Goal: Check status: Check status

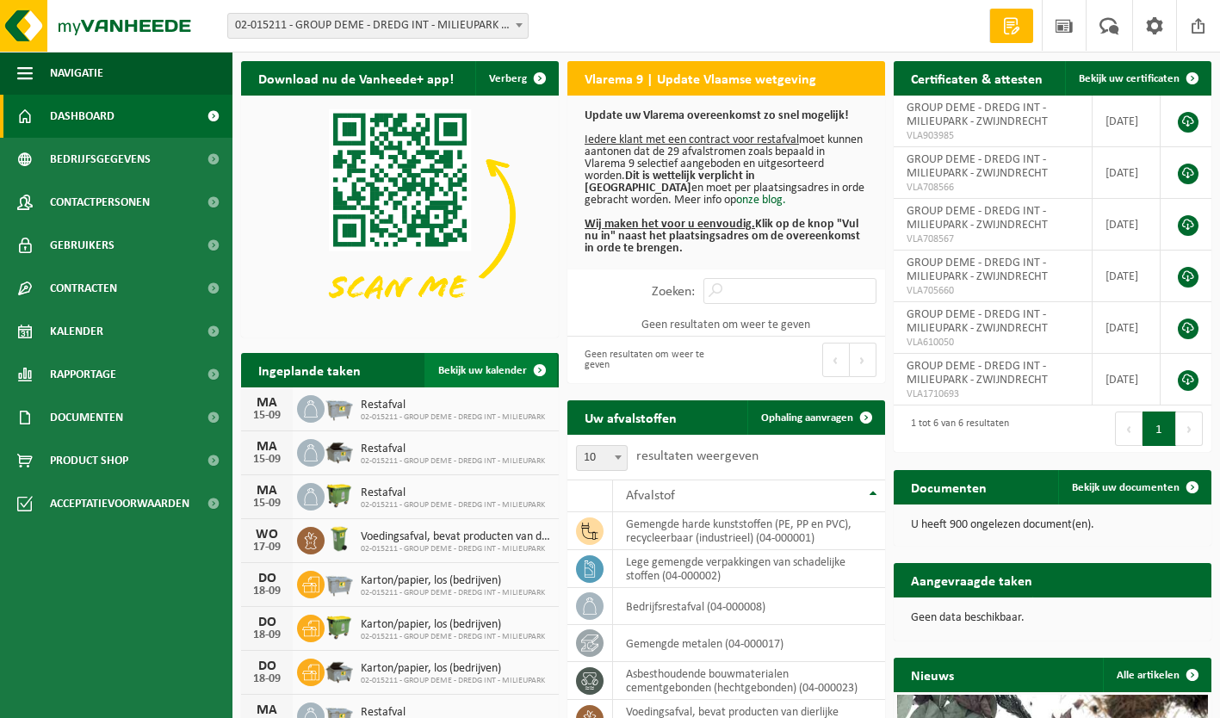
click at [466, 370] on span "Bekijk uw kalender" at bounding box center [482, 370] width 89 height 11
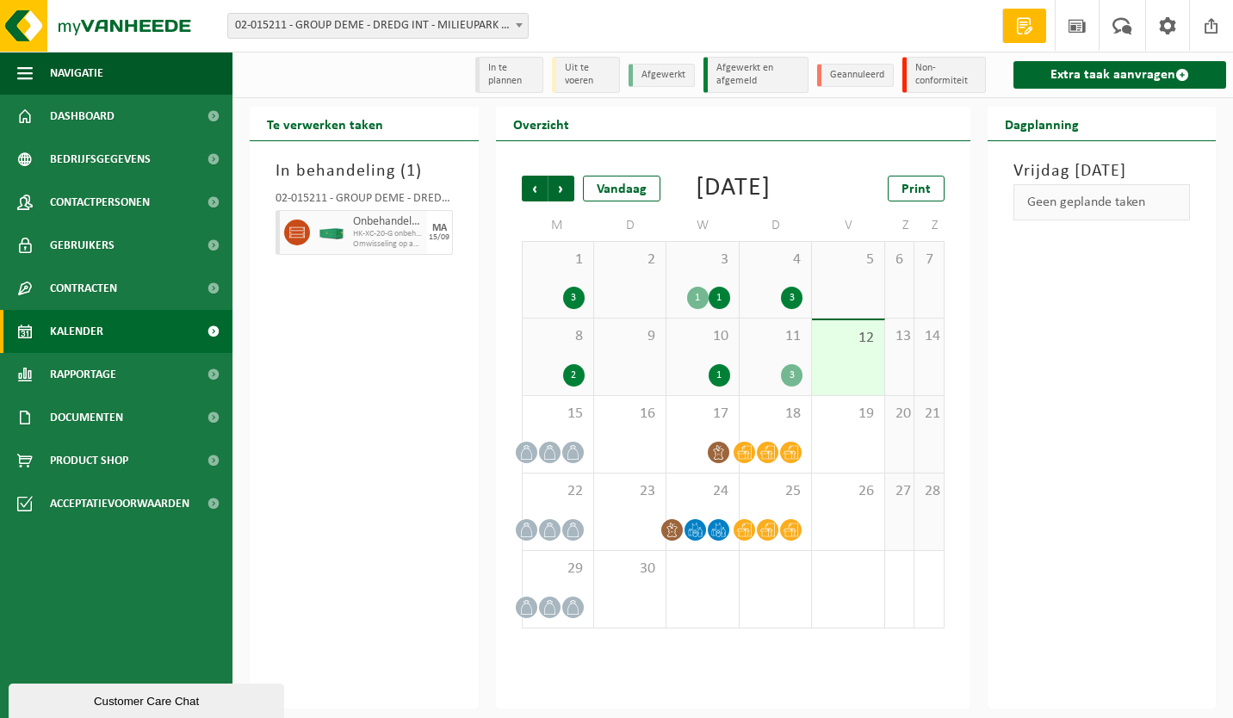
click at [760, 346] on span "11" at bounding box center [775, 336] width 54 height 19
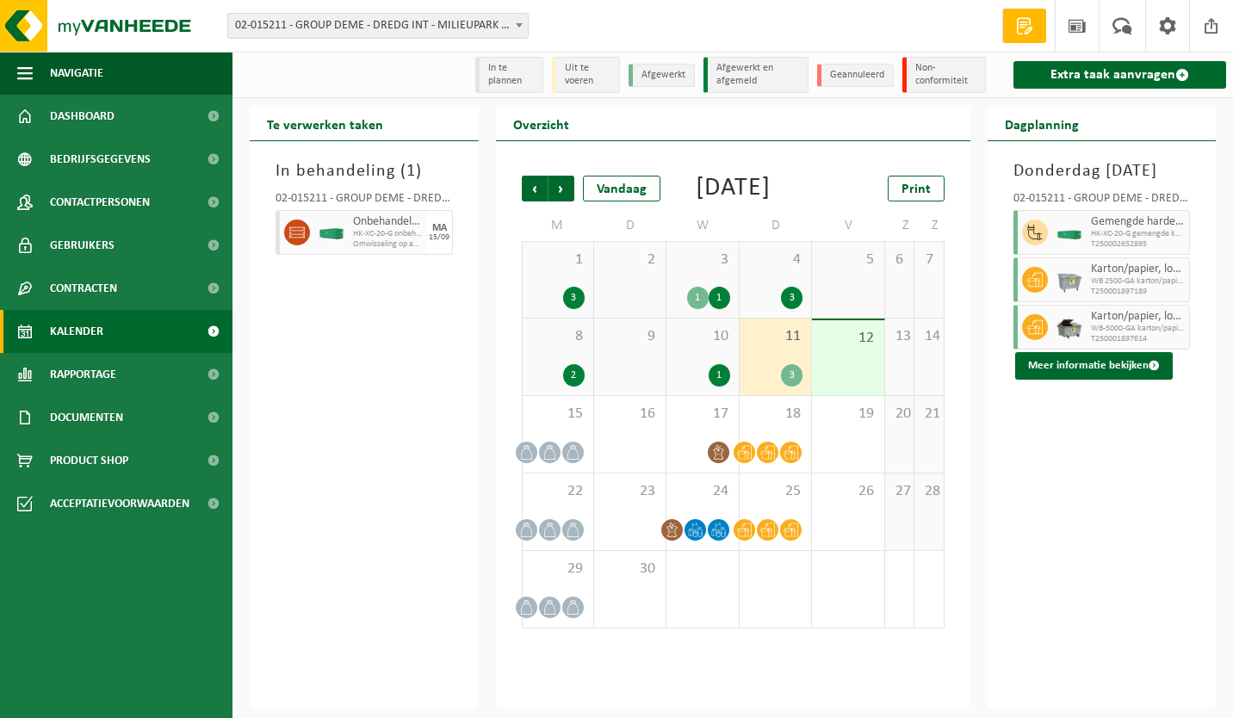
click at [834, 395] on div "12" at bounding box center [847, 357] width 71 height 75
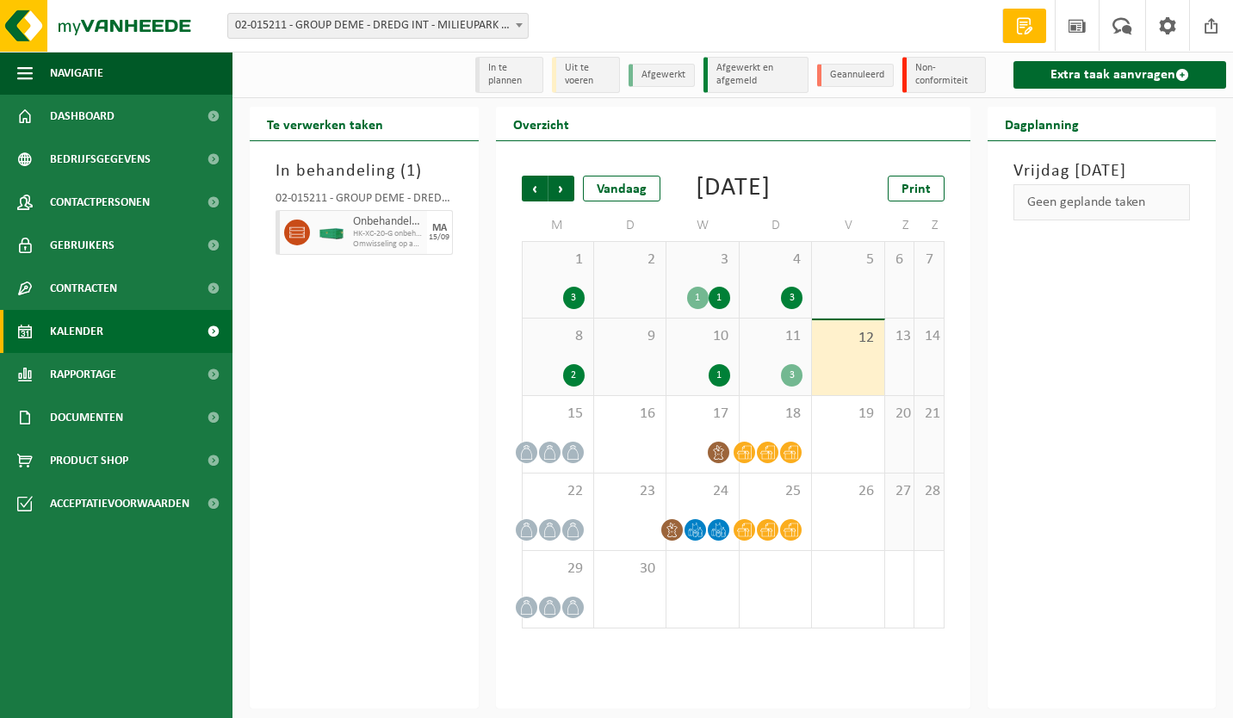
click at [692, 374] on div "10 1" at bounding box center [702, 357] width 71 height 77
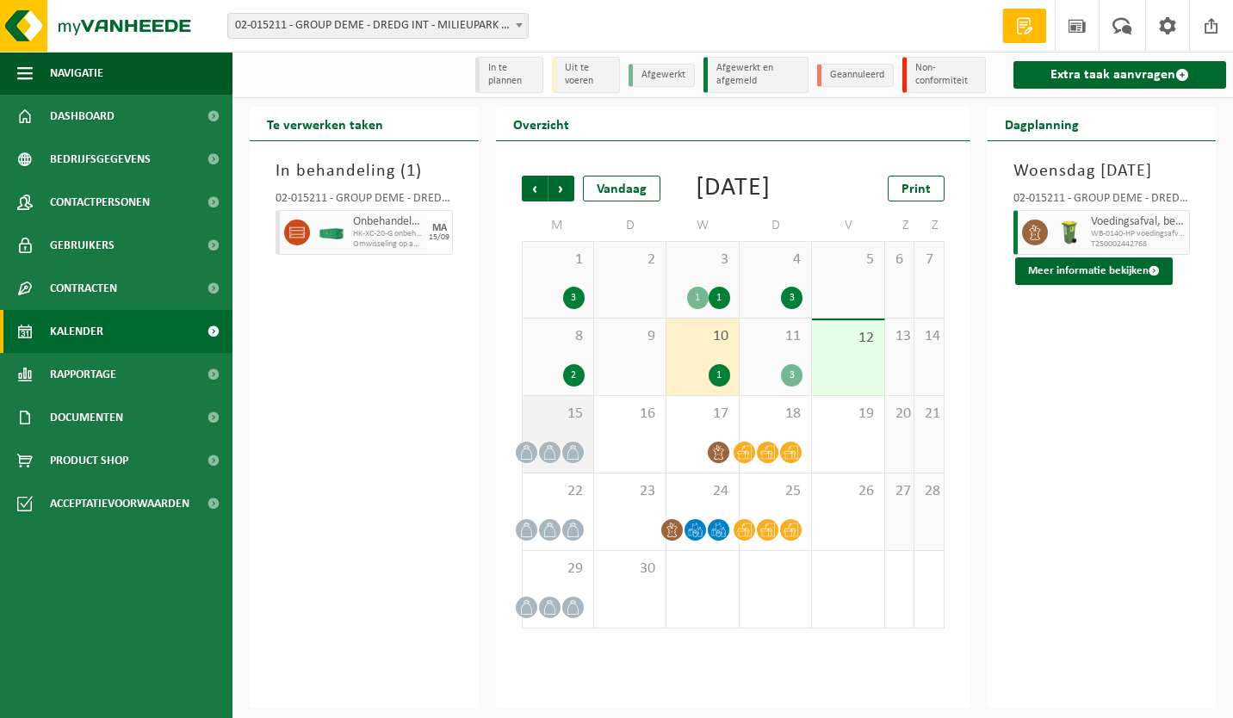
click at [543, 424] on span "15" at bounding box center [557, 414] width 53 height 19
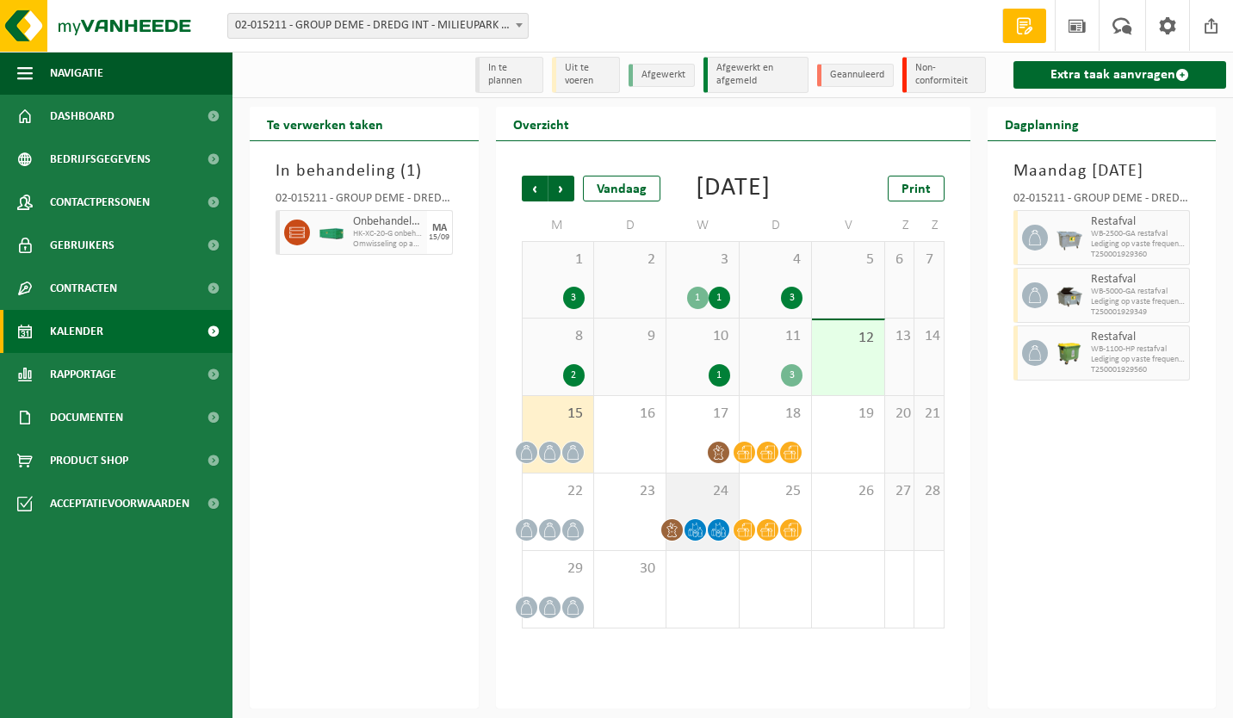
click at [683, 501] on span "24" at bounding box center [702, 491] width 54 height 19
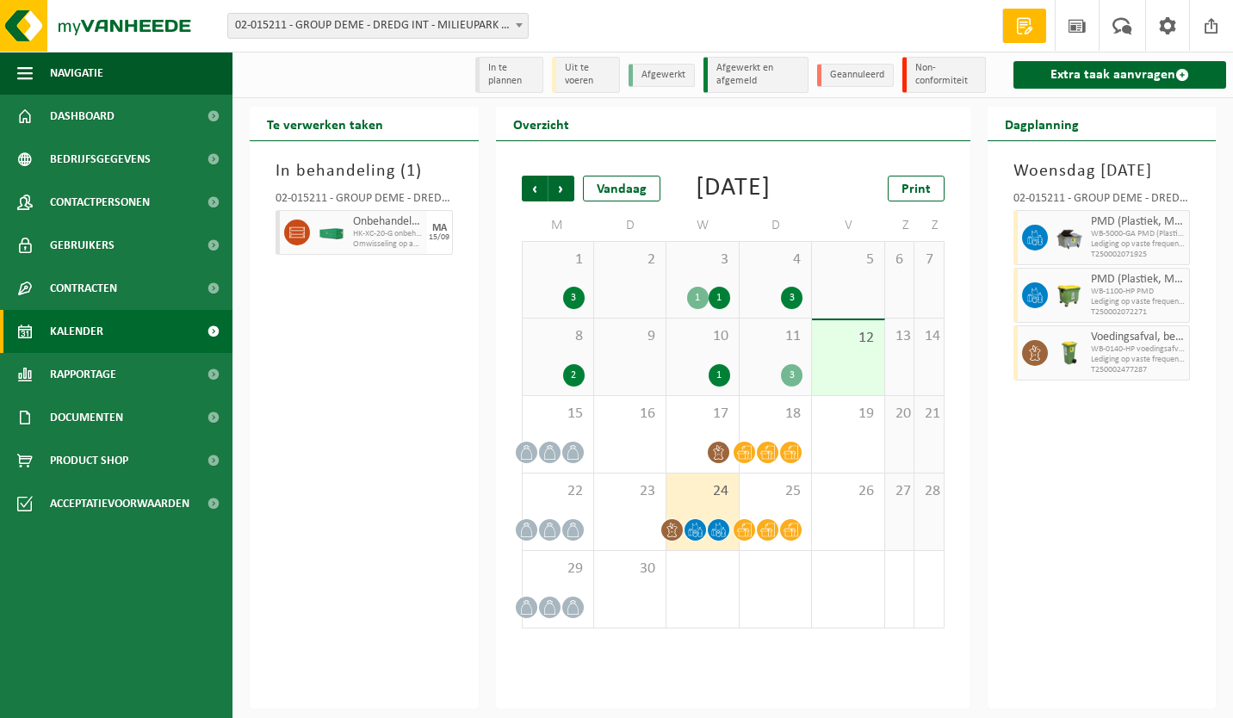
click at [693, 373] on div "10 1" at bounding box center [702, 357] width 71 height 77
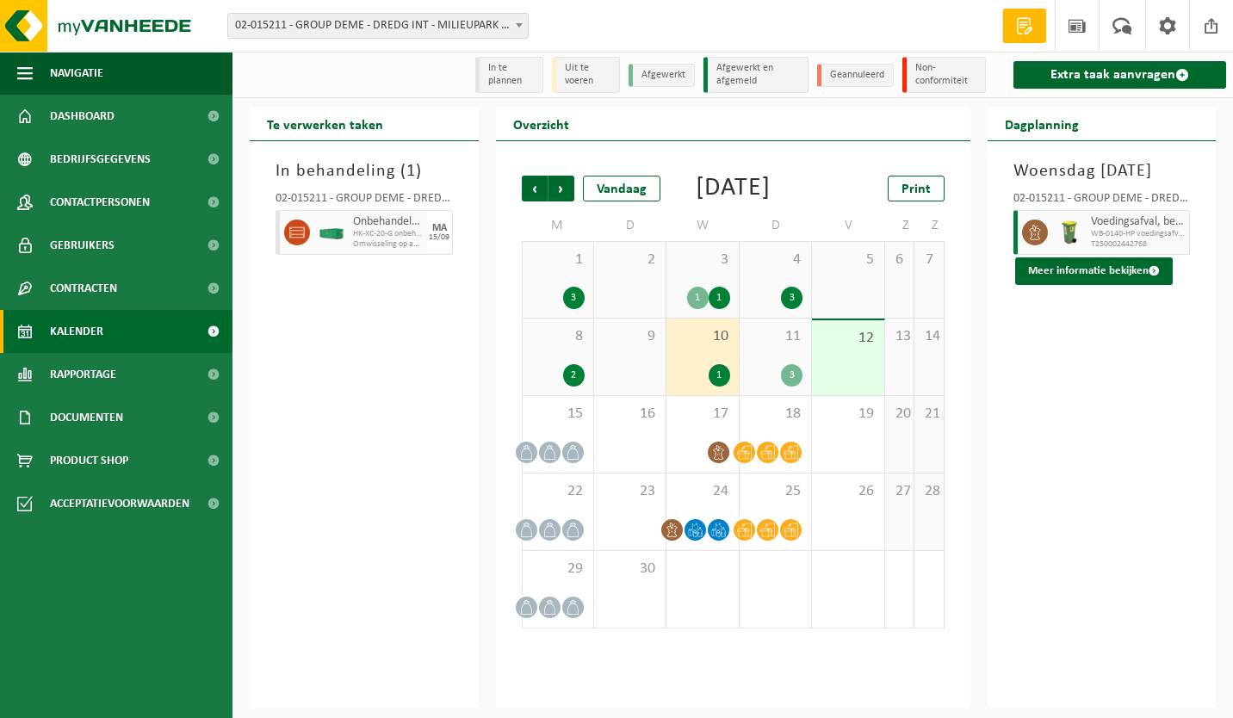
click at [698, 270] on span "3" at bounding box center [702, 260] width 54 height 19
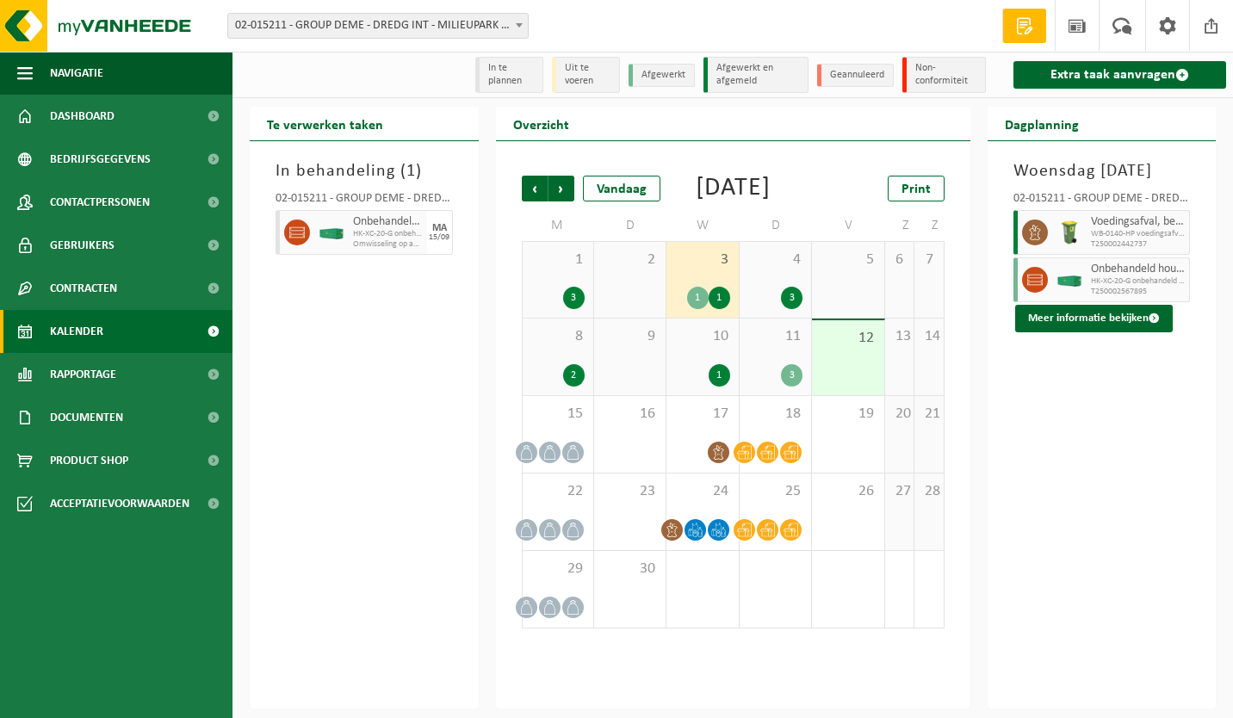
click at [765, 270] on span "4" at bounding box center [775, 260] width 54 height 19
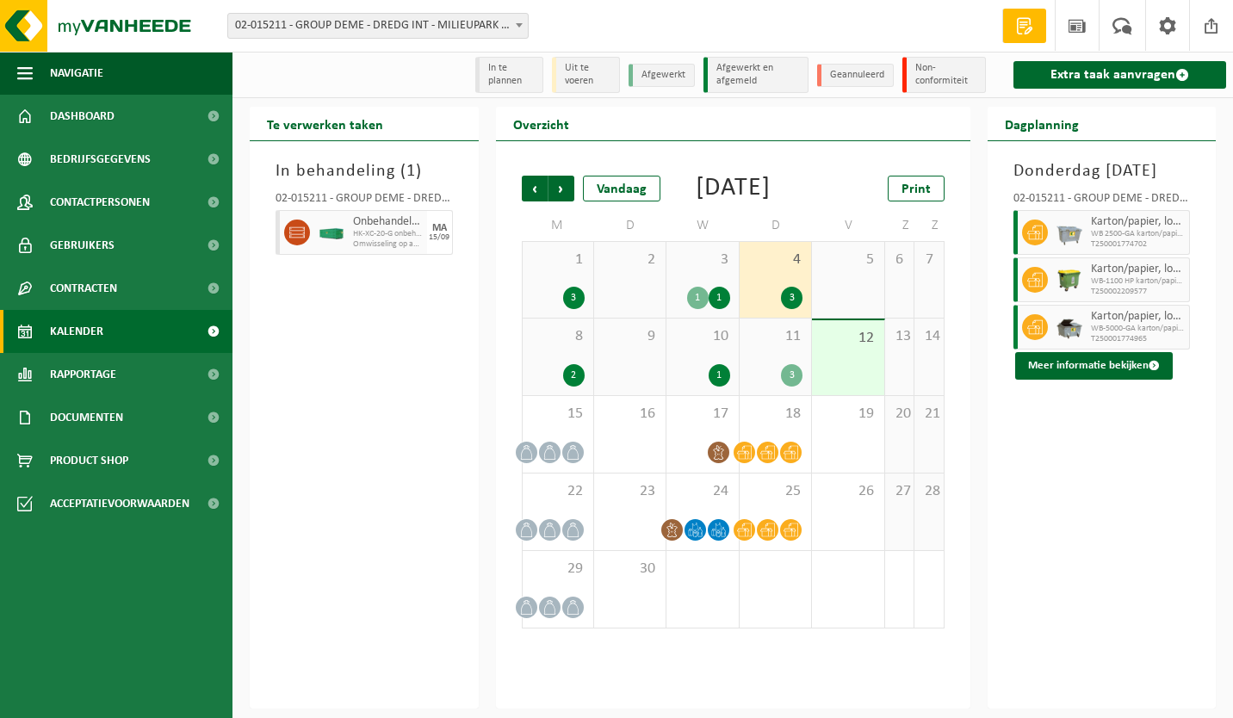
click at [558, 270] on span "1" at bounding box center [557, 260] width 53 height 19
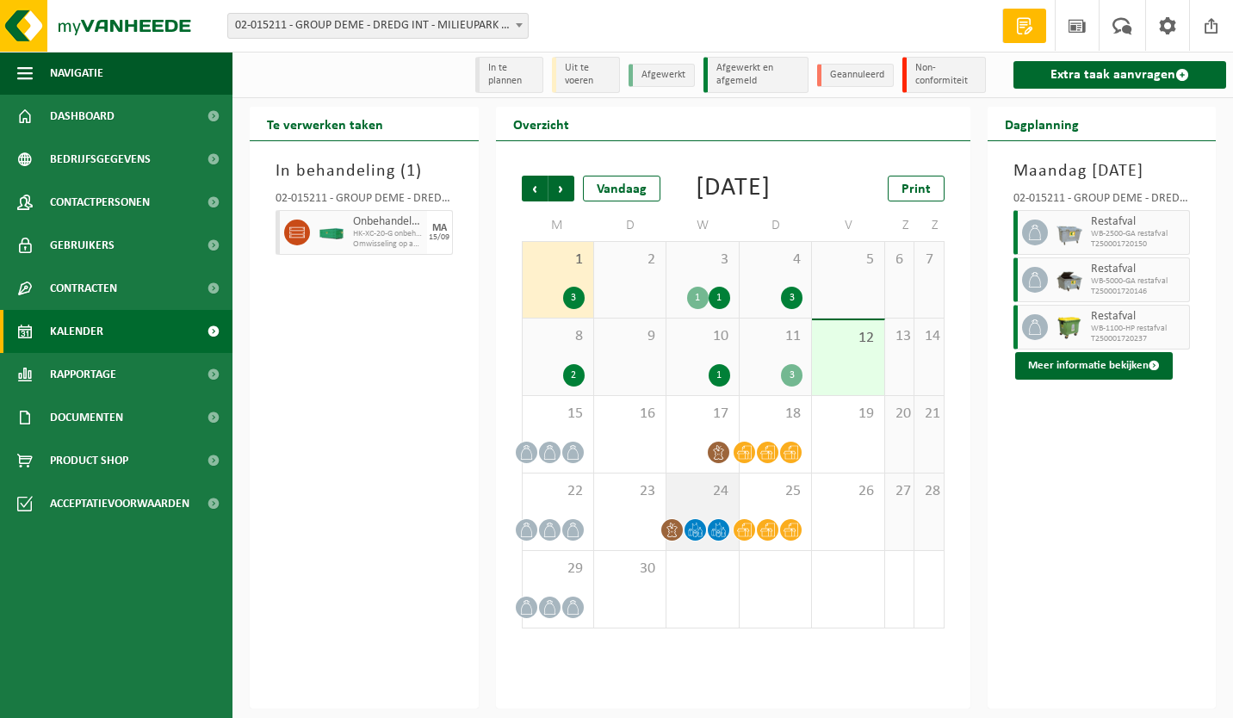
click at [678, 501] on span "24" at bounding box center [702, 491] width 54 height 19
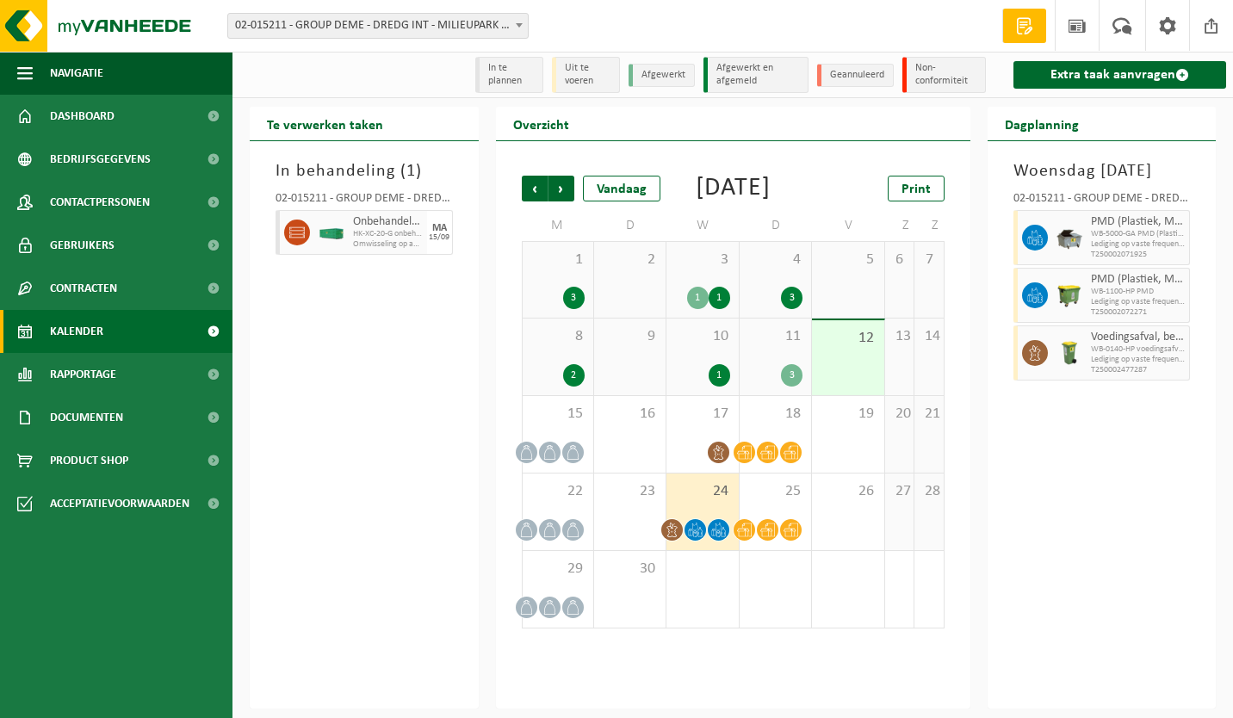
click at [525, 27] on span at bounding box center [519, 25] width 17 height 22
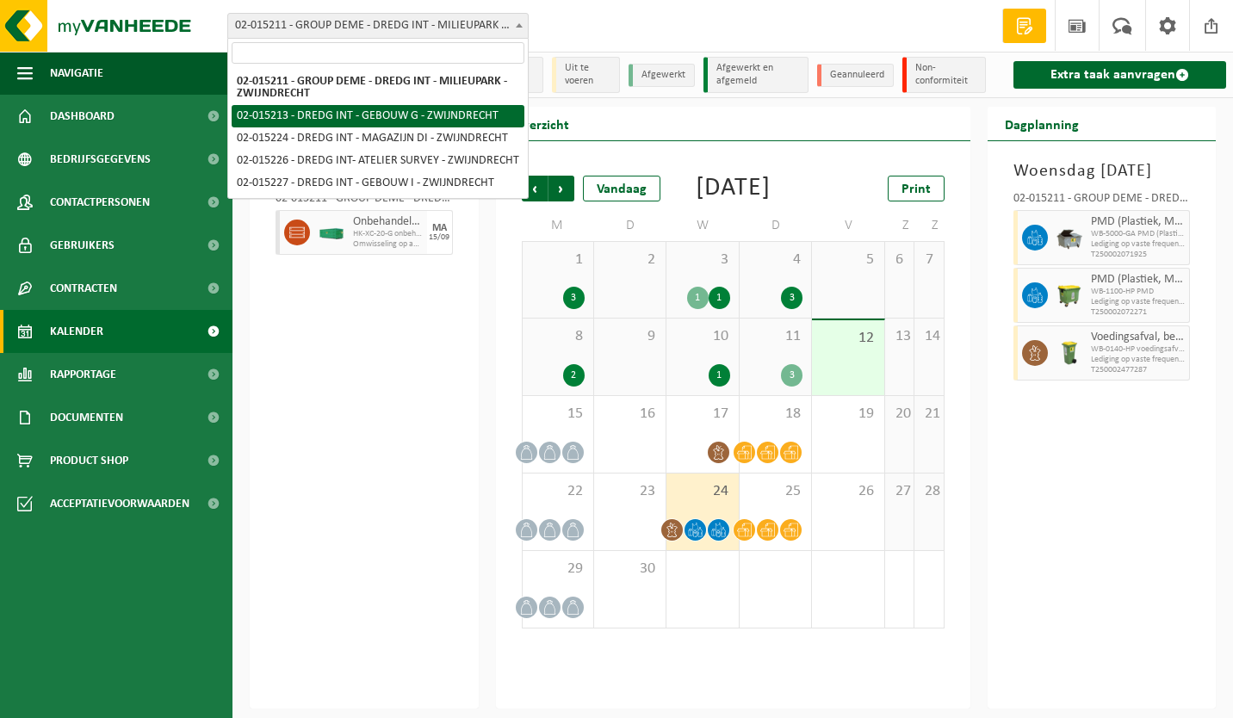
select select "2788"
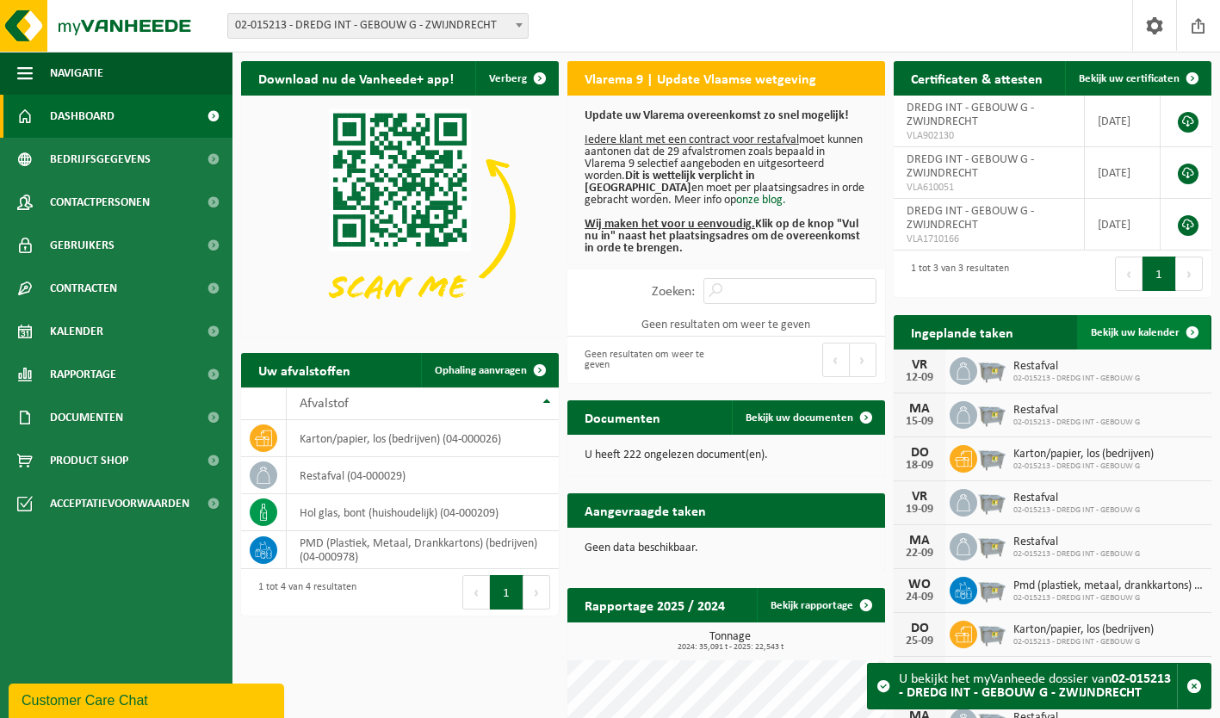
click at [1117, 338] on span "Bekijk uw kalender" at bounding box center [1135, 332] width 89 height 11
